Goal: Information Seeking & Learning: Learn about a topic

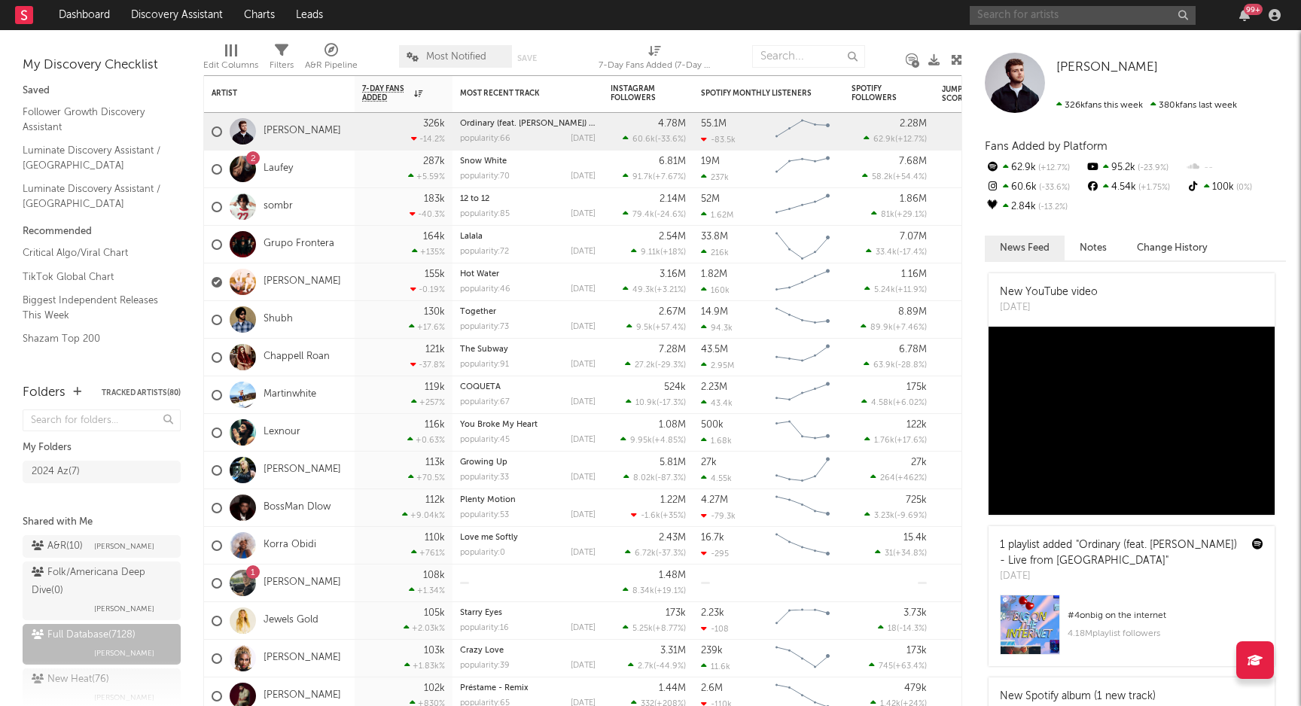
click at [997, 15] on input "text" at bounding box center [1083, 15] width 226 height 19
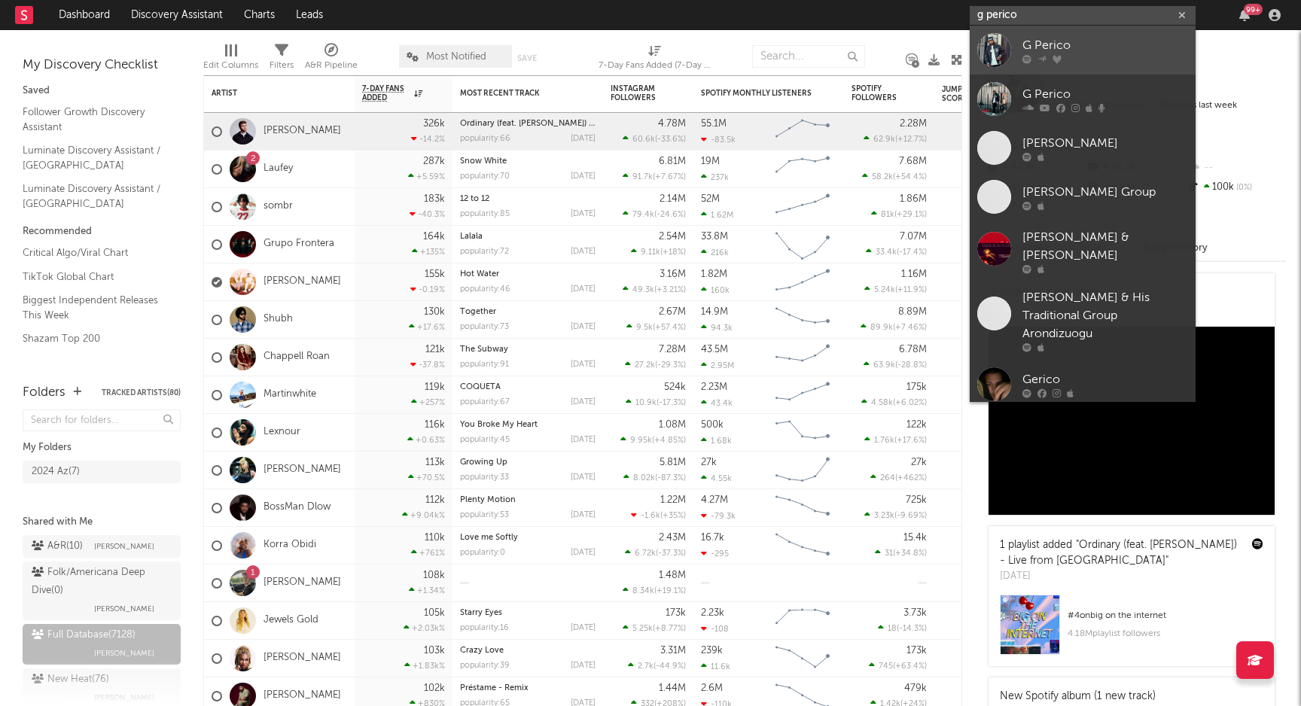
type input "g perico"
click at [1048, 46] on div "G Perico" at bounding box center [1106, 45] width 166 height 18
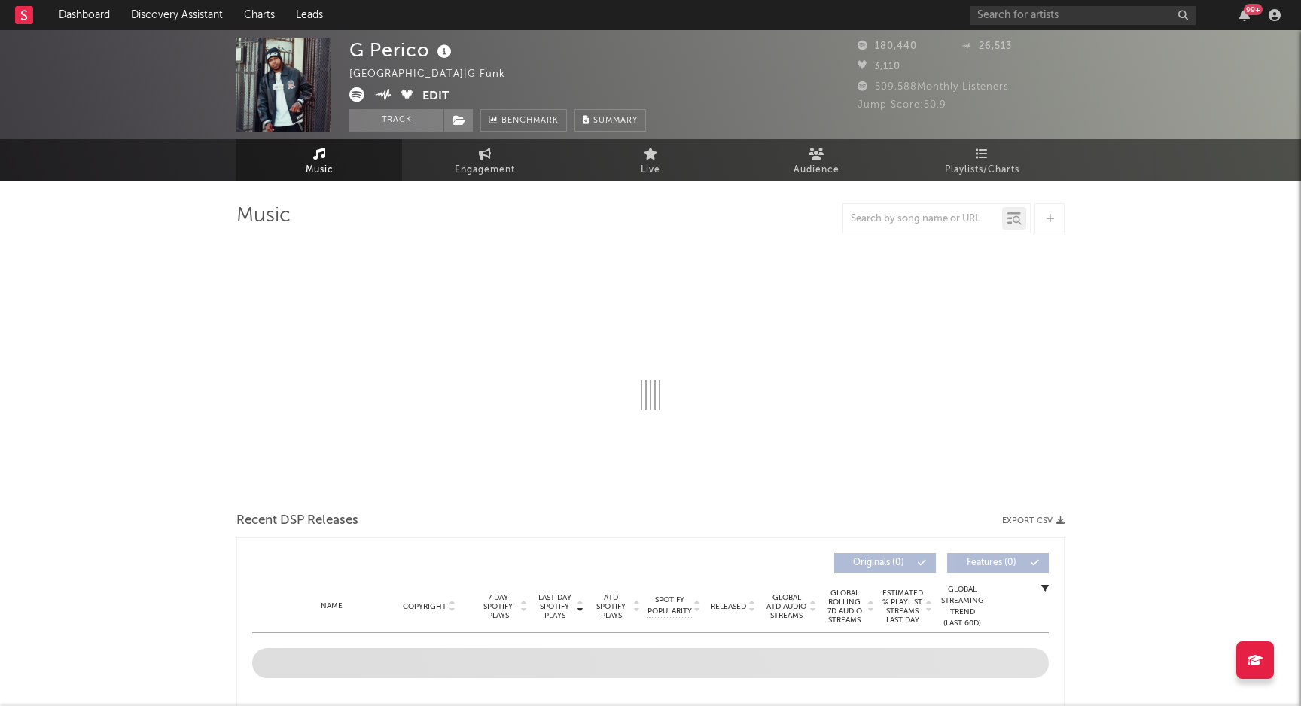
select select "6m"
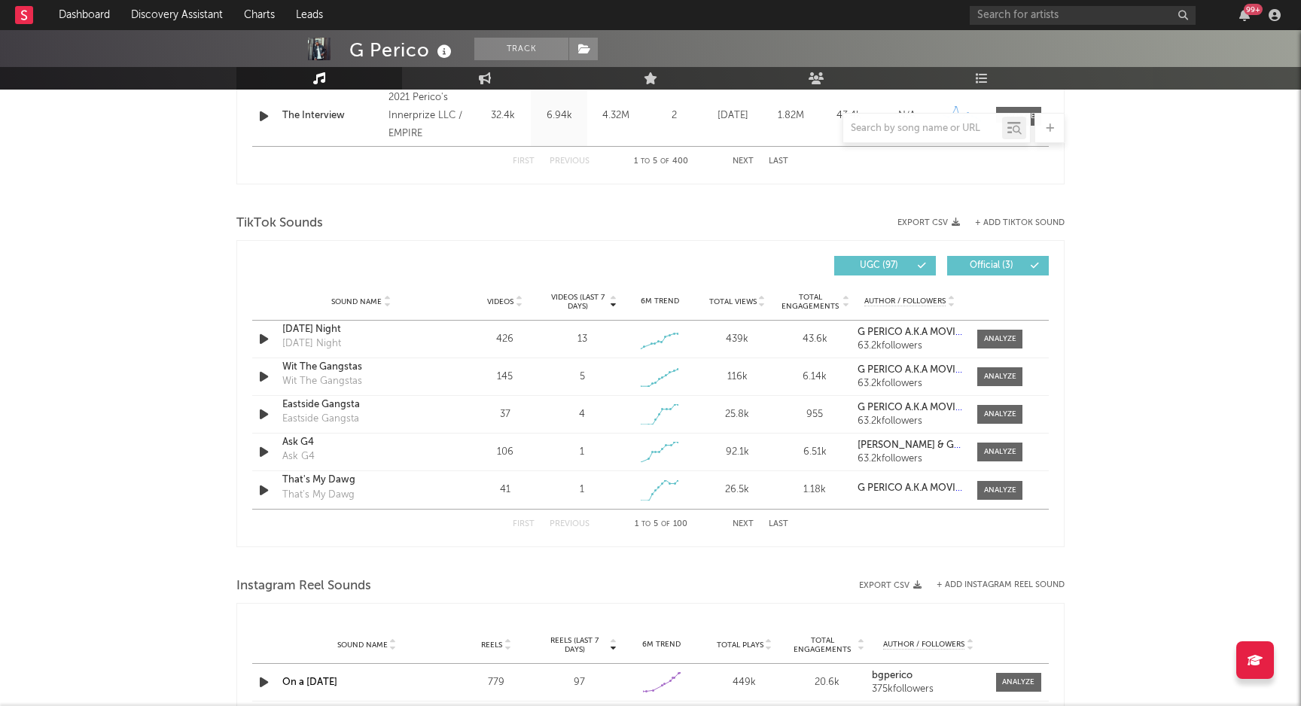
scroll to position [908, 0]
click at [154, 194] on div "G Perico Track [GEOGRAPHIC_DATA] | G Funk Edit Track Benchmark Summary 180,440 …" at bounding box center [650, 259] width 1301 height 2275
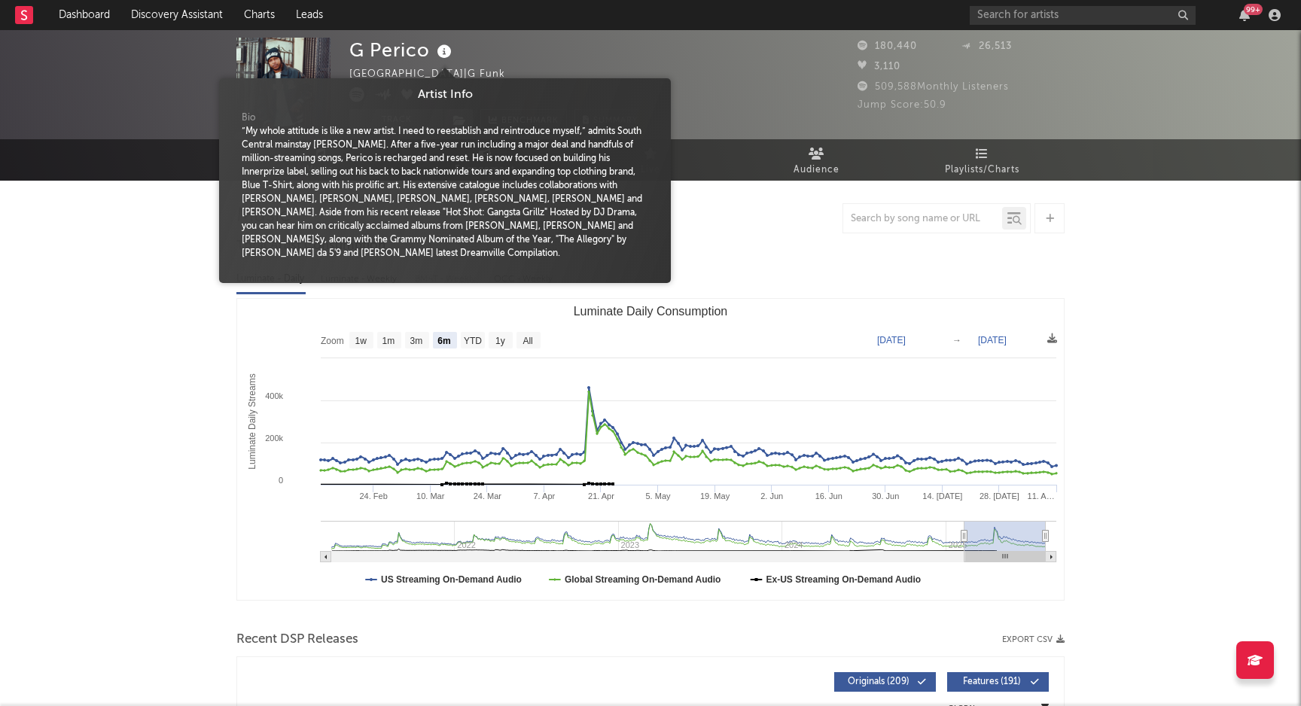
click at [444, 52] on icon at bounding box center [445, 51] width 22 height 21
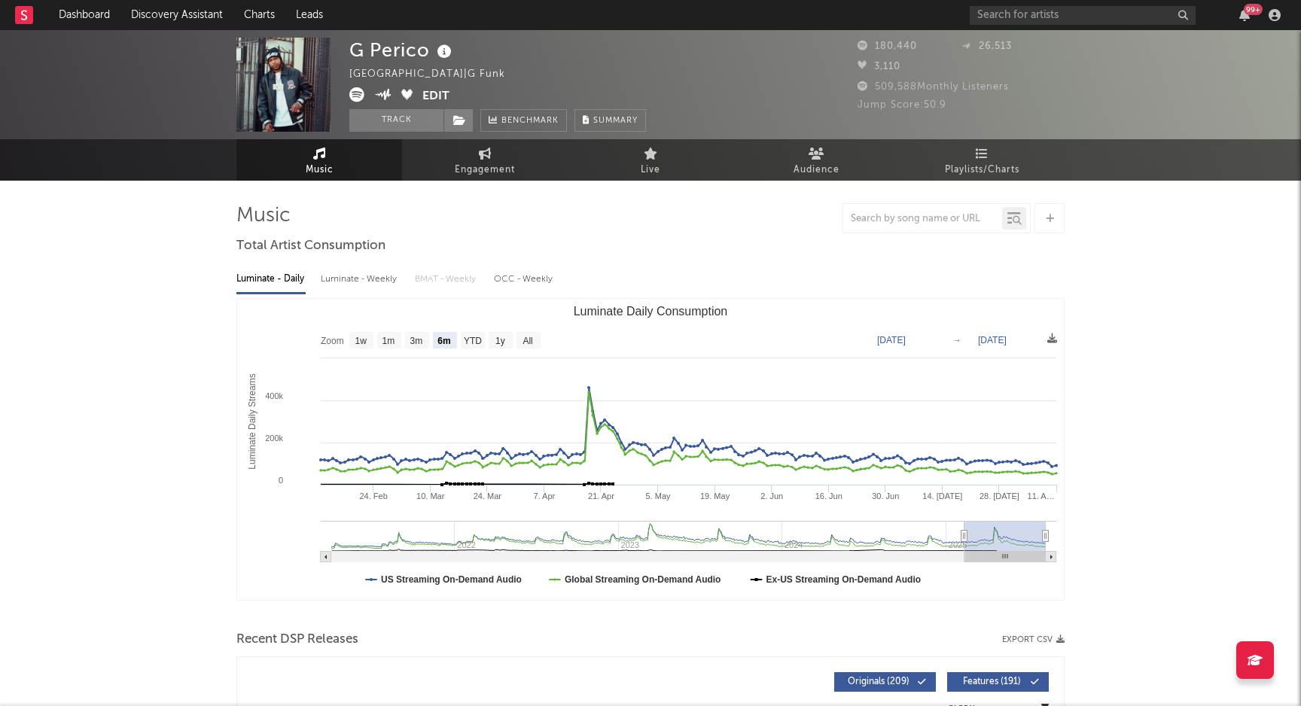
click at [444, 52] on icon at bounding box center [445, 51] width 22 height 21
